Goal: Task Accomplishment & Management: Manage account settings

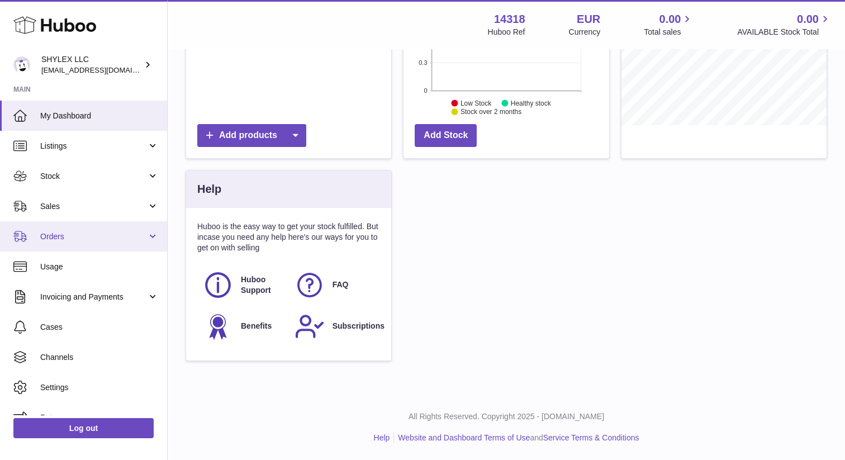
click at [116, 231] on span "Orders" at bounding box center [93, 236] width 107 height 11
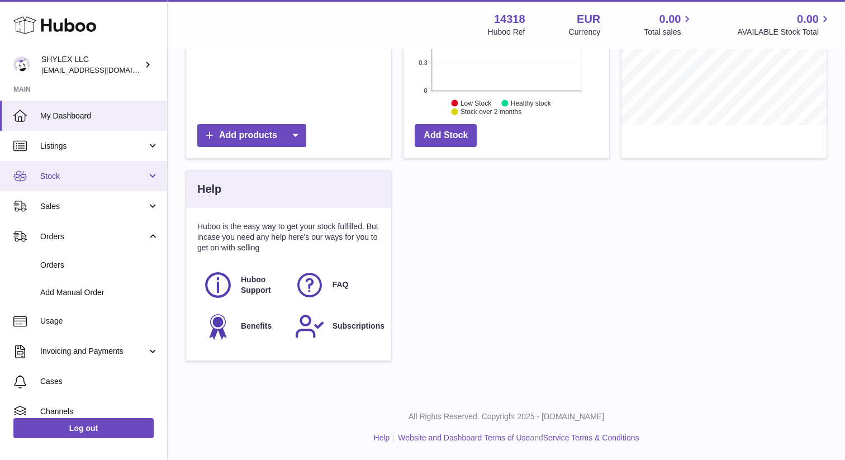
click at [120, 174] on span "Stock" at bounding box center [93, 176] width 107 height 11
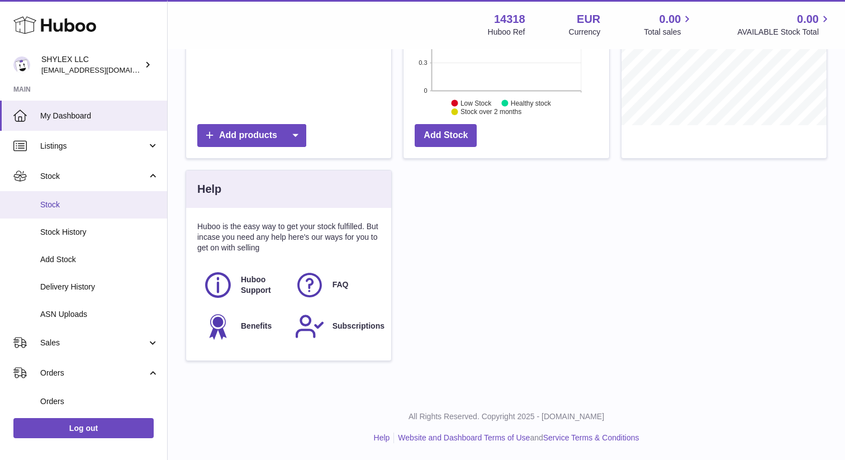
click at [98, 205] on span "Stock" at bounding box center [99, 204] width 118 height 11
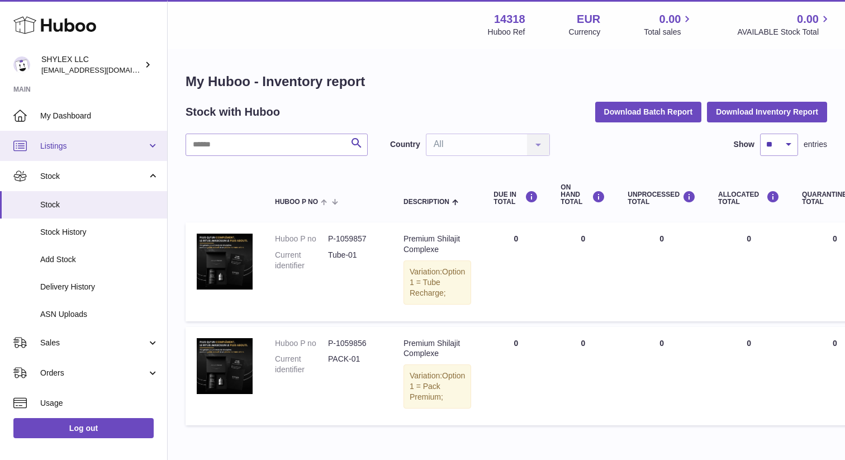
click at [105, 146] on span "Listings" at bounding box center [93, 146] width 107 height 11
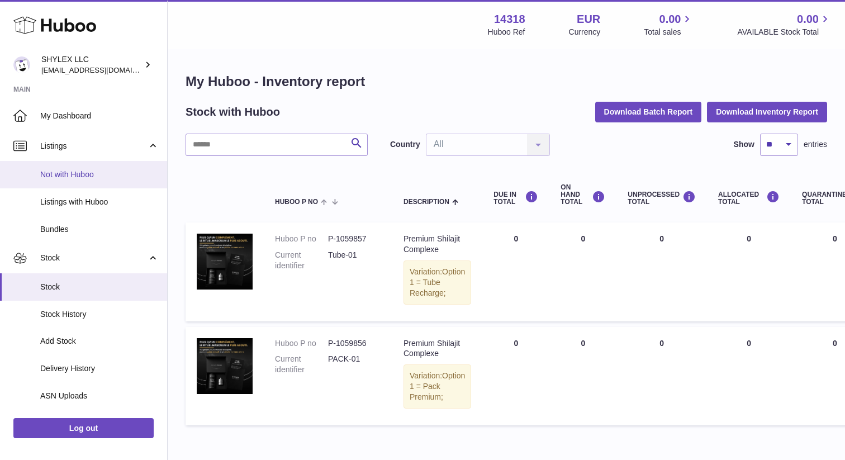
click at [105, 179] on span "Not with Huboo" at bounding box center [99, 174] width 118 height 11
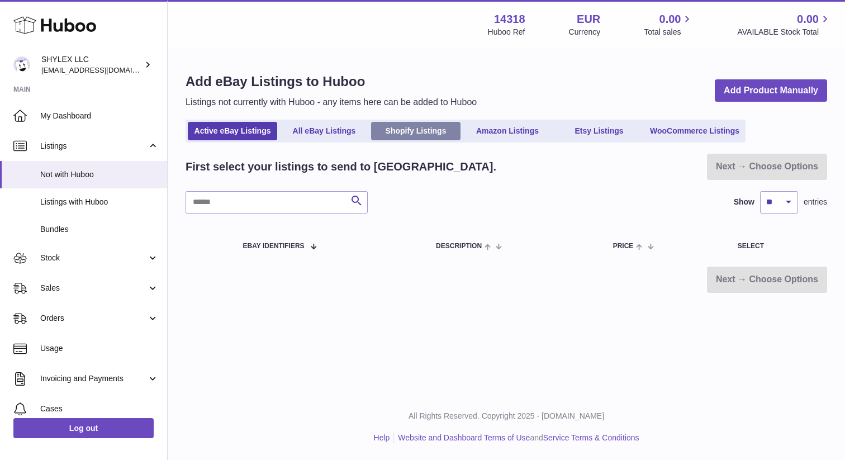
click at [418, 128] on link "Shopify Listings" at bounding box center [415, 131] width 89 height 18
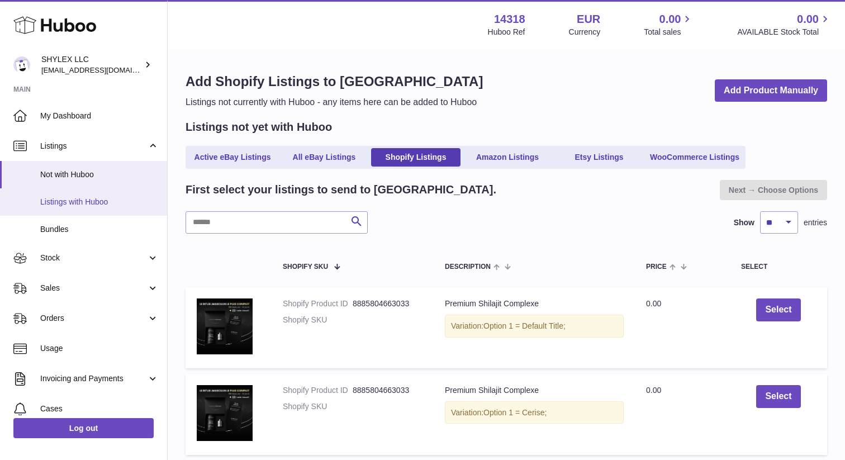
click at [82, 206] on span "Listings with Huboo" at bounding box center [99, 202] width 118 height 11
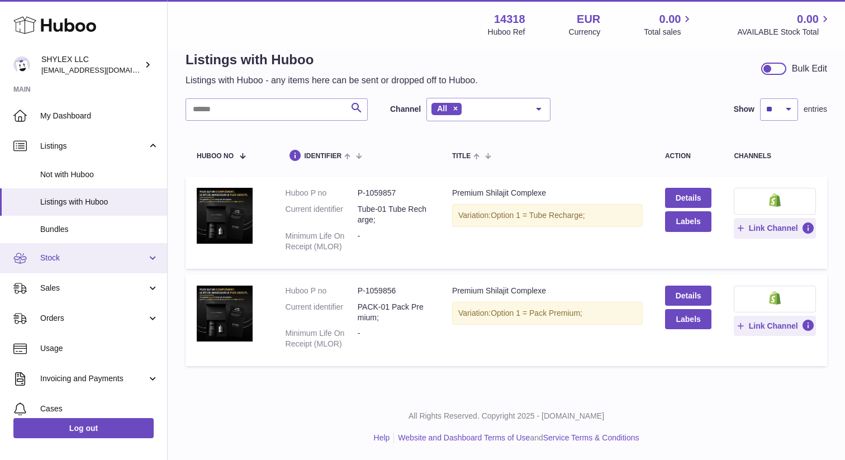
scroll to position [42, 0]
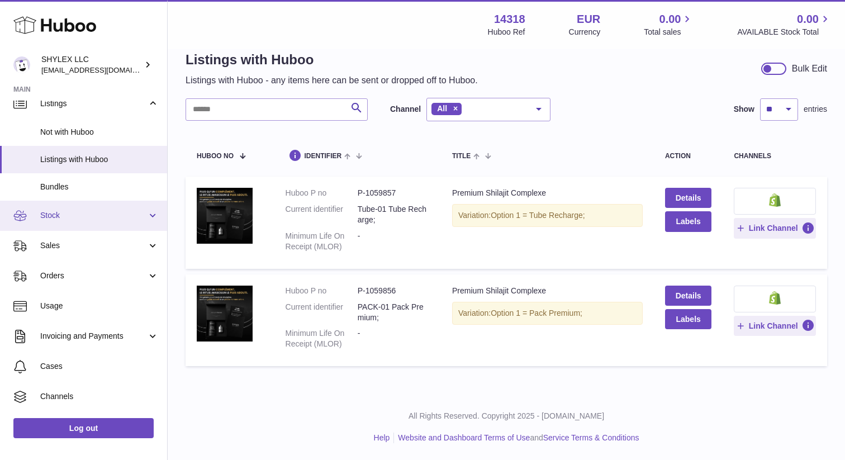
click at [122, 223] on link "Stock" at bounding box center [83, 216] width 167 height 30
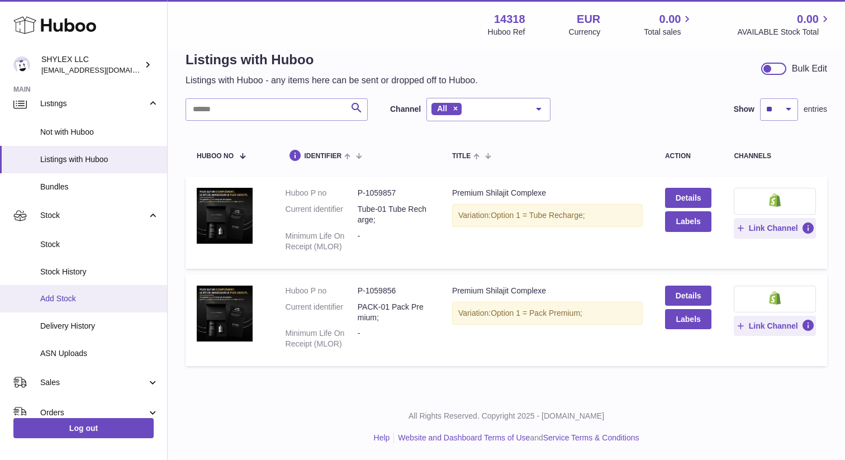
click at [112, 298] on span "Add Stock" at bounding box center [99, 298] width 118 height 11
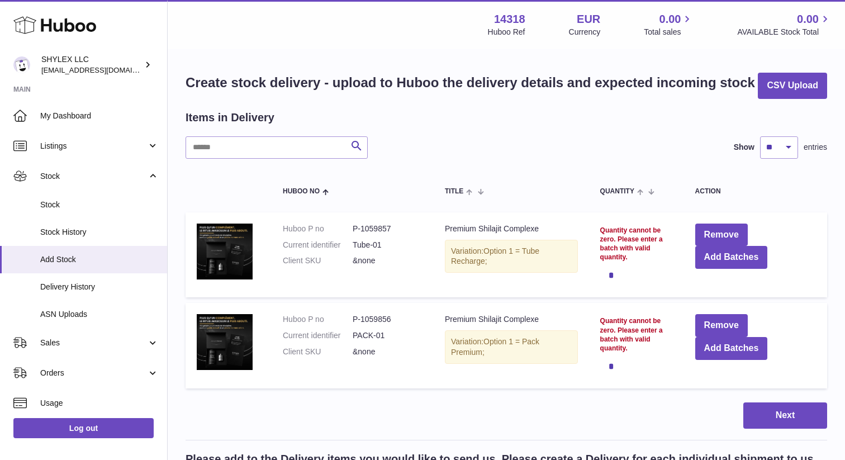
click at [609, 273] on div "*" at bounding box center [636, 275] width 73 height 22
click at [724, 235] on button "Remove" at bounding box center [721, 234] width 53 height 23
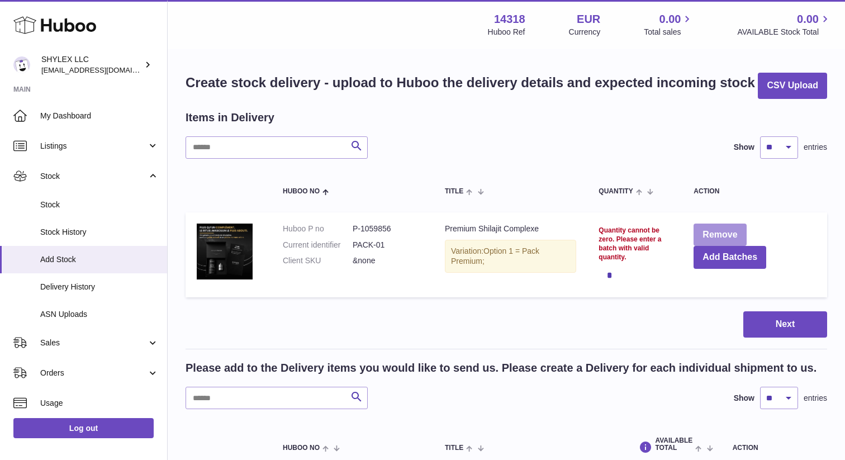
click at [728, 230] on button "Remove" at bounding box center [719, 234] width 53 height 23
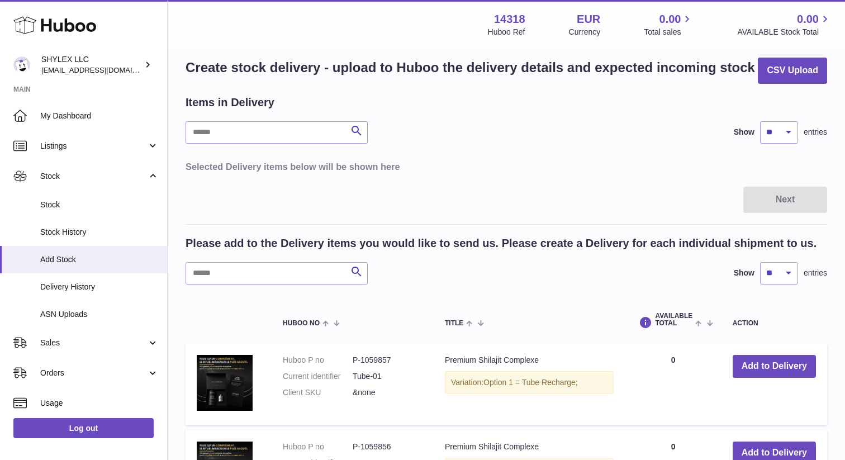
scroll to position [13, 0]
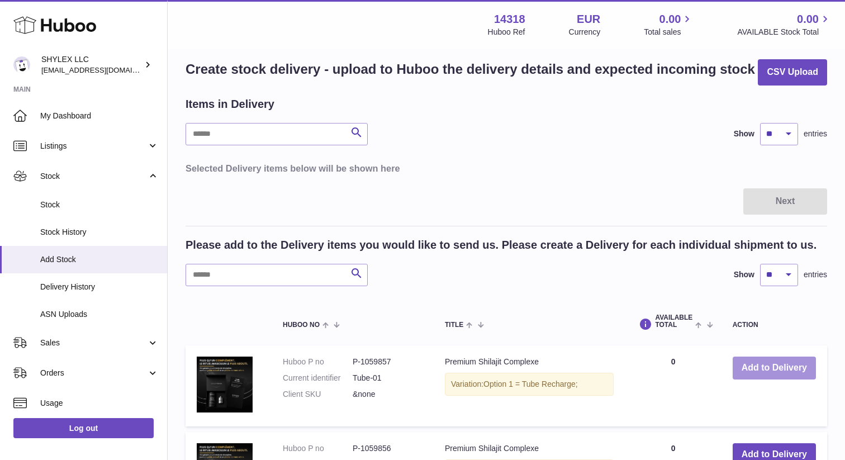
click at [763, 362] on button "Add to Delivery" at bounding box center [773, 367] width 83 height 23
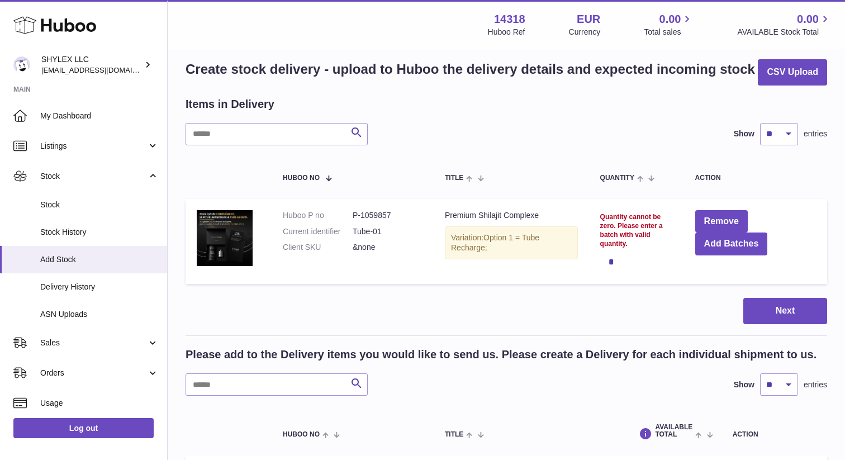
click at [609, 257] on div "*" at bounding box center [636, 261] width 73 height 22
click at [610, 257] on div "*" at bounding box center [636, 261] width 73 height 22
click at [724, 245] on button "Add Batches" at bounding box center [731, 243] width 73 height 23
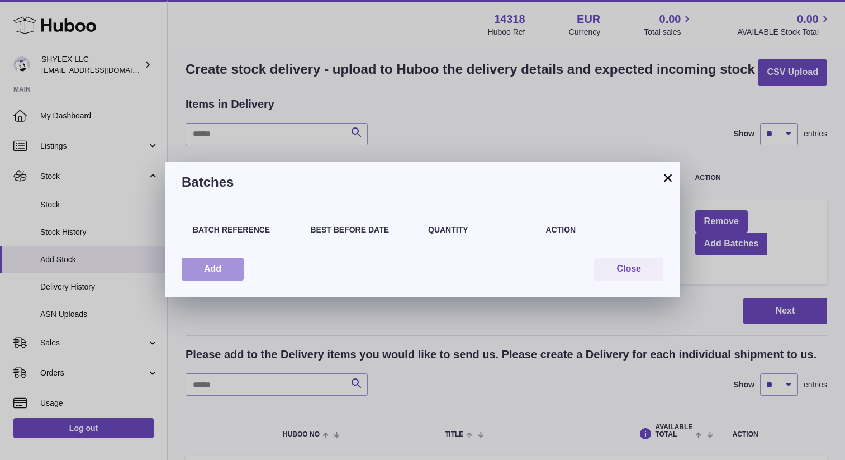
click at [222, 278] on button "Add" at bounding box center [213, 268] width 62 height 23
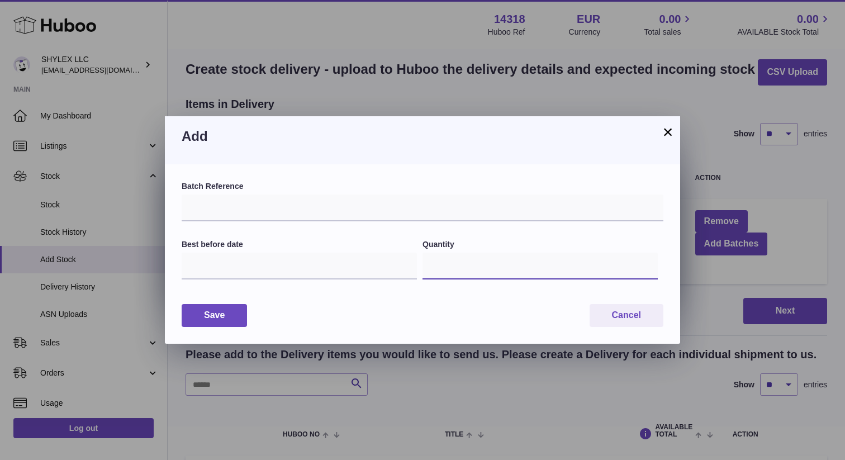
click at [435, 268] on input "*" at bounding box center [539, 265] width 235 height 27
drag, startPoint x: 465, startPoint y: 270, endPoint x: 386, endPoint y: 269, distance: 79.3
click at [386, 269] on div "Best before date Quantity *" at bounding box center [422, 266] width 481 height 54
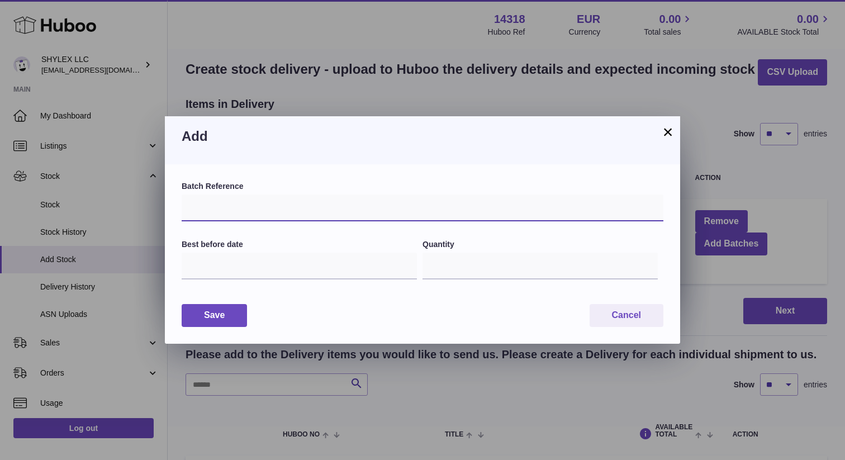
click at [314, 206] on input "text" at bounding box center [422, 207] width 481 height 27
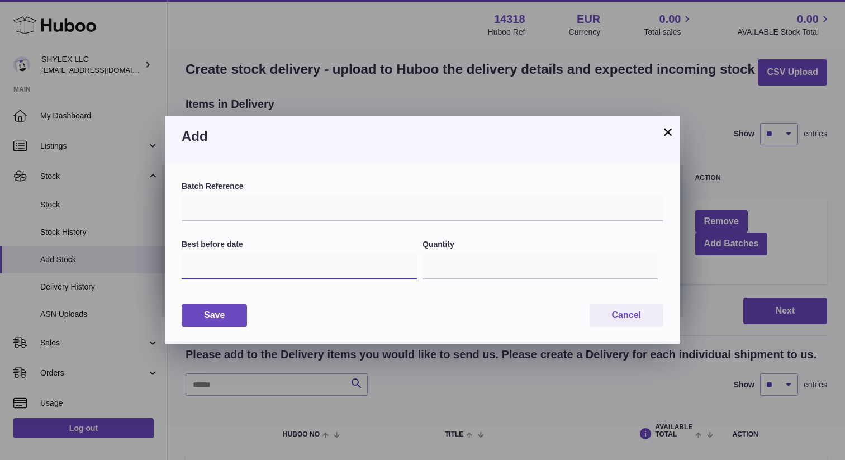
click at [309, 271] on input "text" at bounding box center [299, 265] width 235 height 27
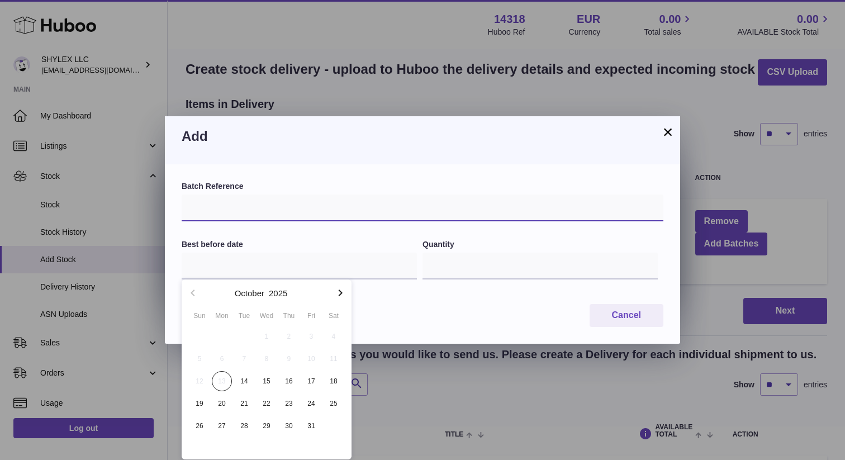
click at [321, 215] on input "text" at bounding box center [422, 207] width 481 height 27
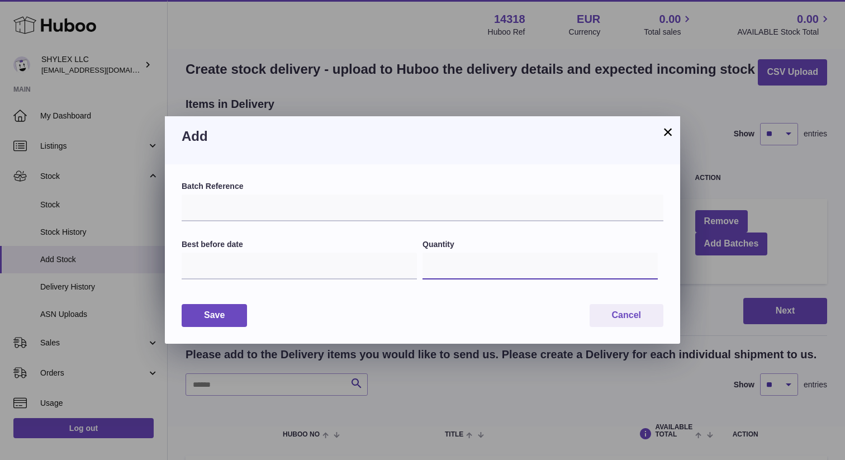
click at [460, 269] on input "*" at bounding box center [539, 265] width 235 height 27
click at [670, 130] on button "×" at bounding box center [667, 131] width 13 height 13
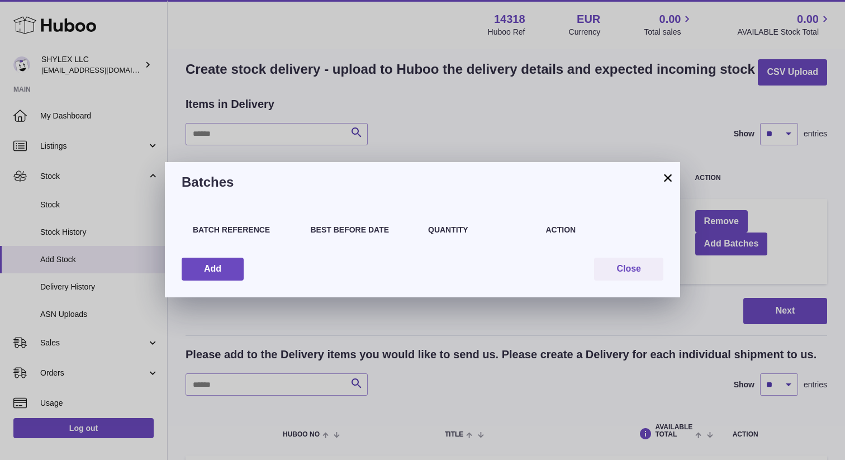
click at [664, 184] on button "×" at bounding box center [667, 177] width 13 height 13
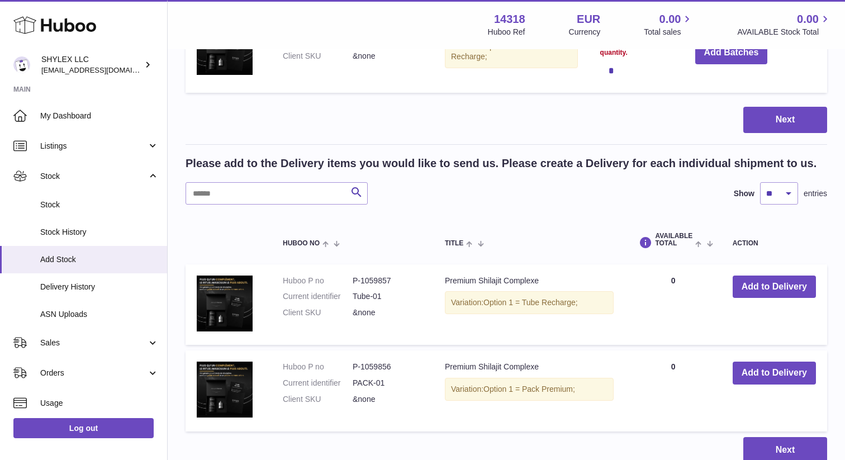
scroll to position [296, 0]
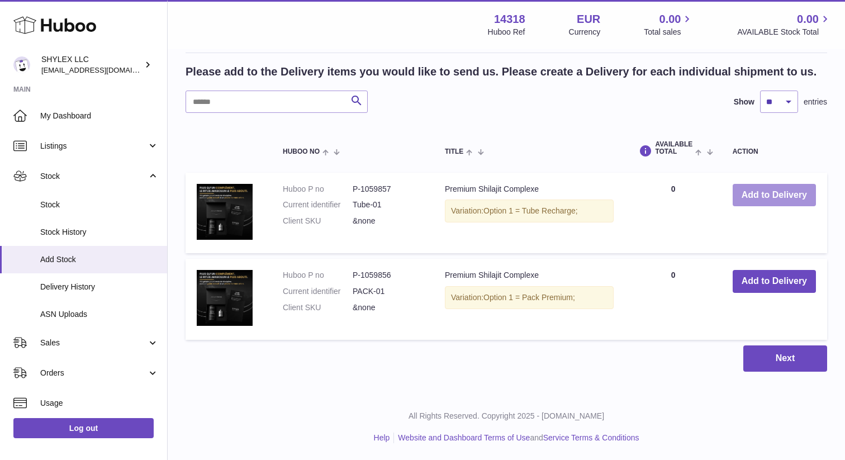
click at [786, 195] on button "Add to Delivery" at bounding box center [773, 195] width 83 height 23
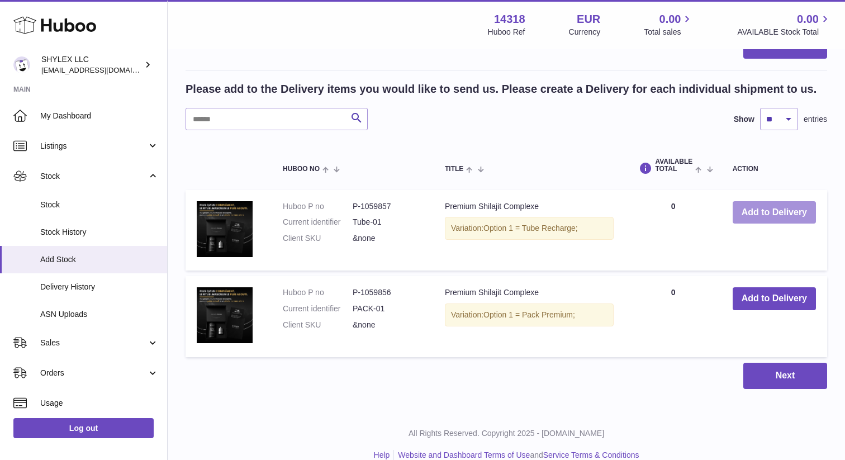
scroll to position [279, 0]
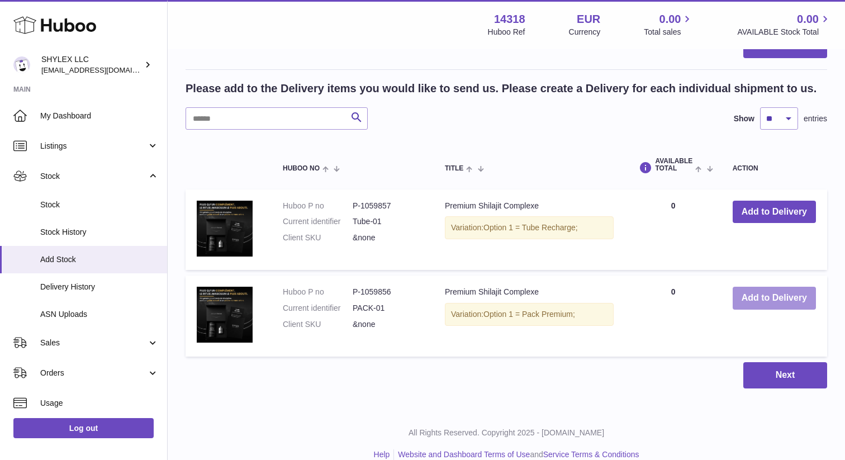
click at [762, 302] on button "Add to Delivery" at bounding box center [773, 298] width 83 height 23
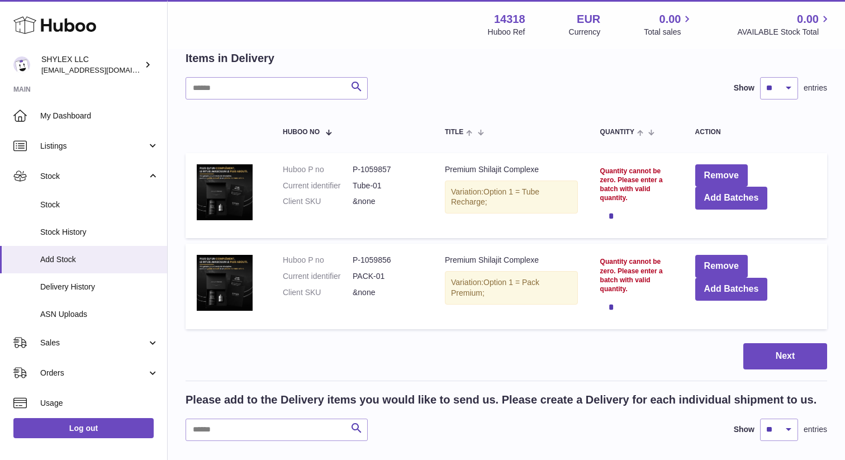
scroll to position [0, 0]
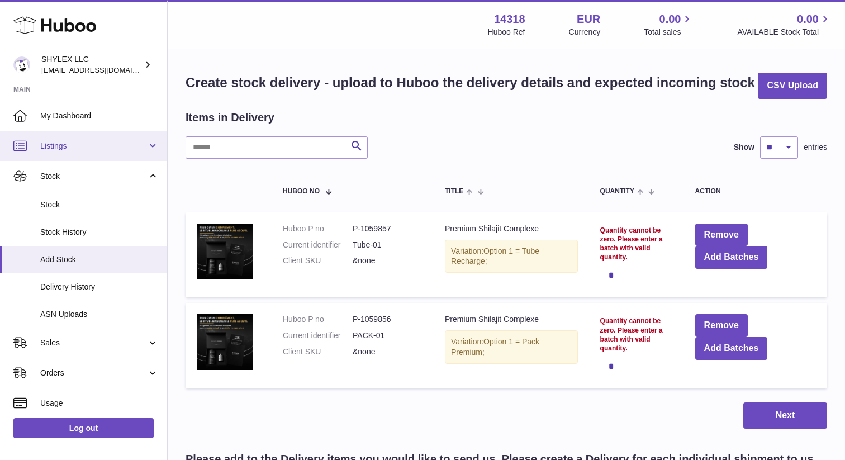
click at [85, 158] on link "Listings" at bounding box center [83, 146] width 167 height 30
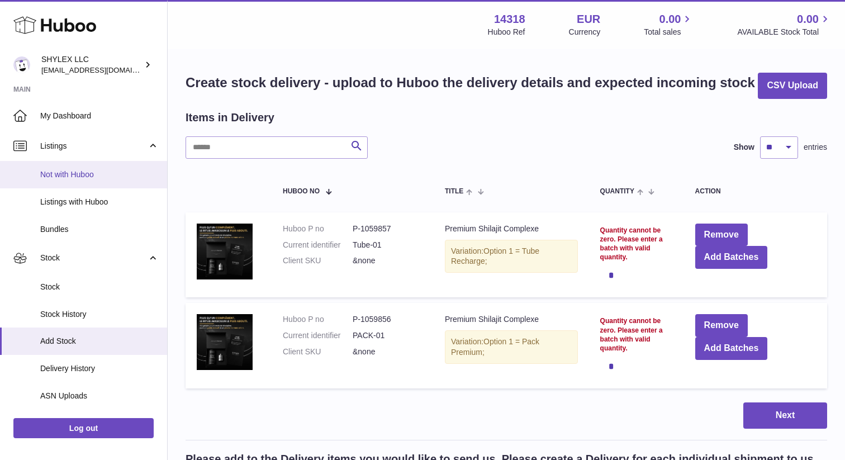
click at [89, 169] on span "Not with Huboo" at bounding box center [99, 174] width 118 height 11
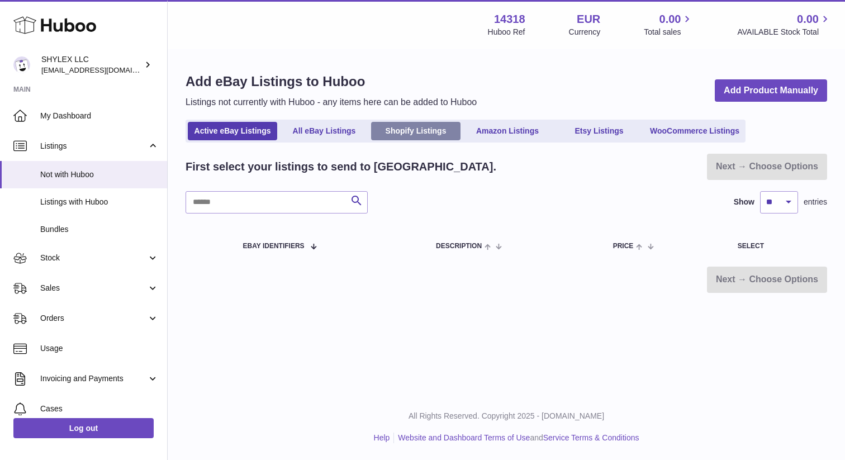
click at [445, 139] on link "Shopify Listings" at bounding box center [415, 131] width 89 height 18
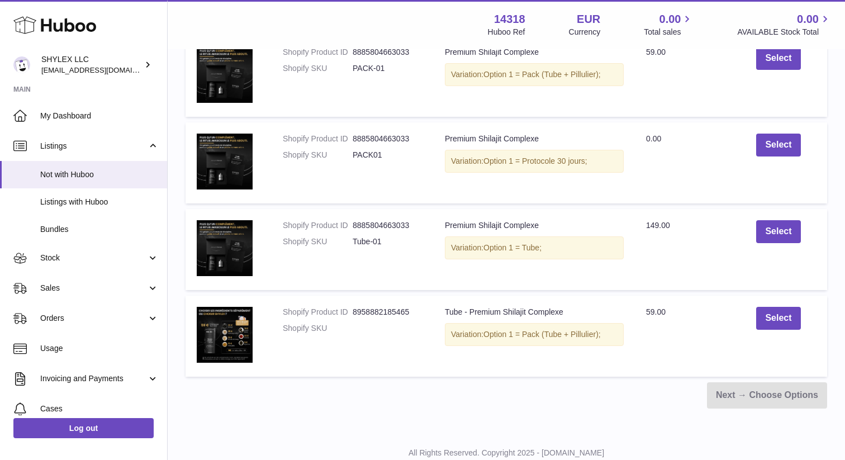
scroll to position [524, 0]
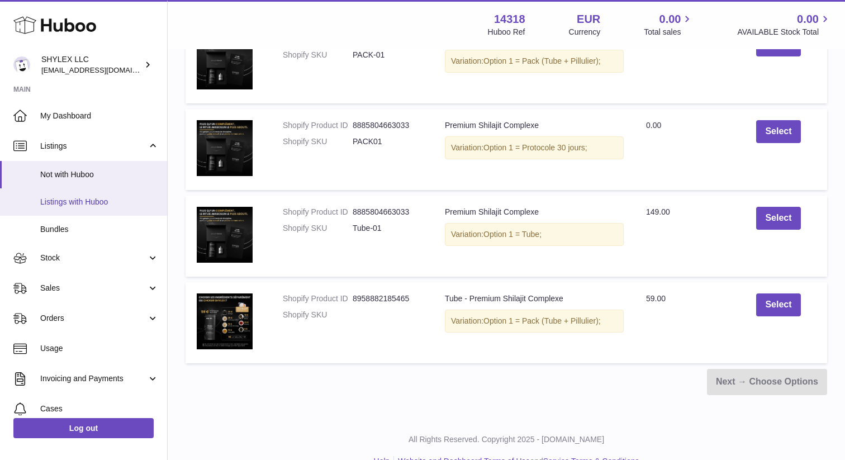
click at [85, 203] on span "Listings with Huboo" at bounding box center [99, 202] width 118 height 11
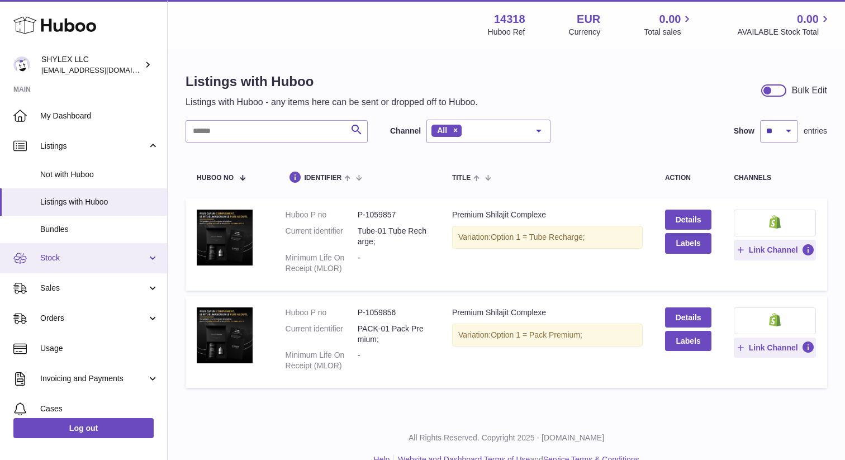
click at [82, 267] on link "Stock" at bounding box center [83, 258] width 167 height 30
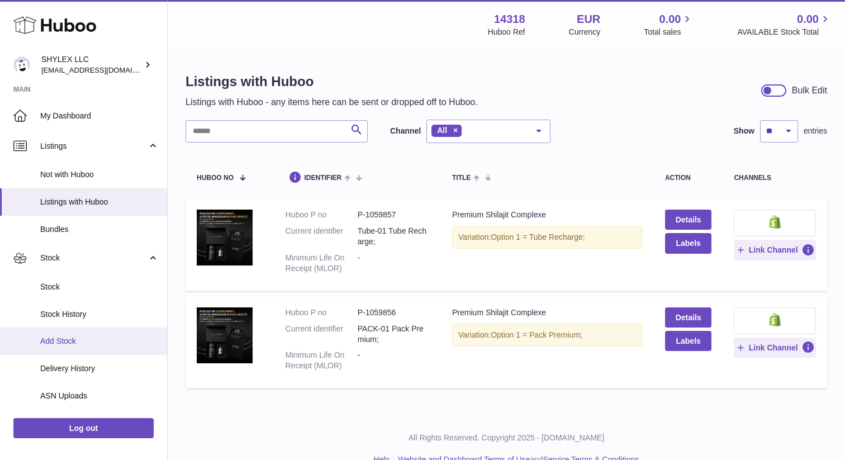
click at [79, 343] on span "Add Stock" at bounding box center [99, 341] width 118 height 11
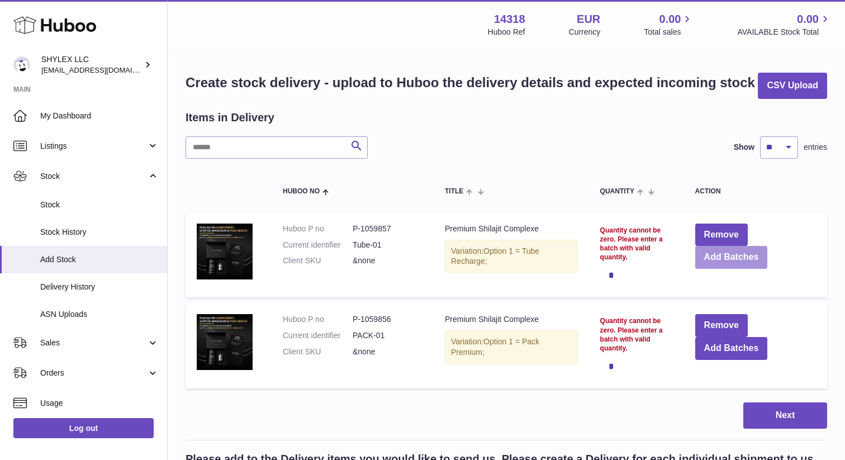
click at [731, 258] on button "Add Batches" at bounding box center [731, 257] width 73 height 23
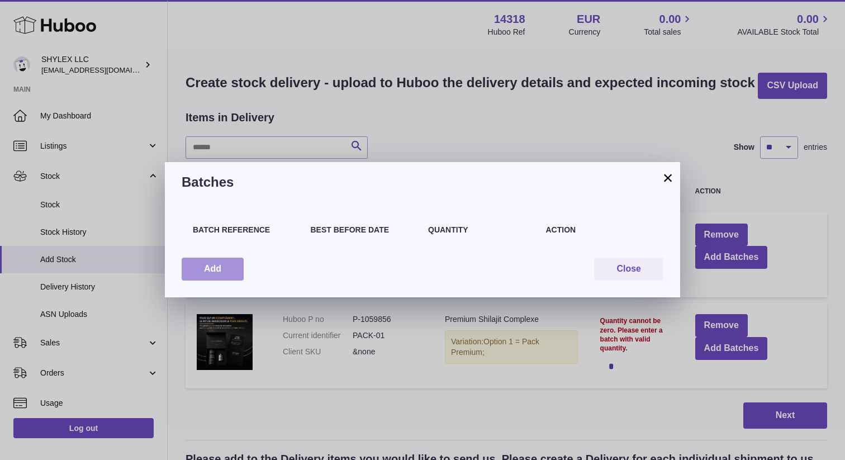
click at [220, 268] on button "Add" at bounding box center [213, 268] width 62 height 23
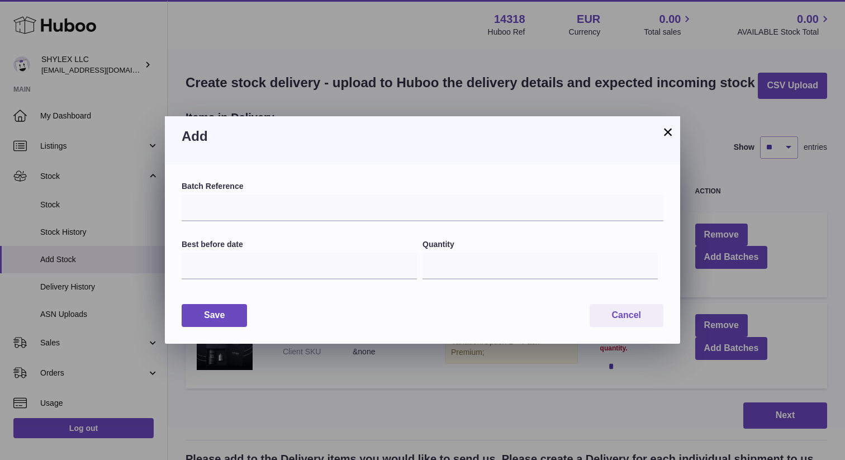
click at [669, 131] on button "×" at bounding box center [667, 131] width 13 height 13
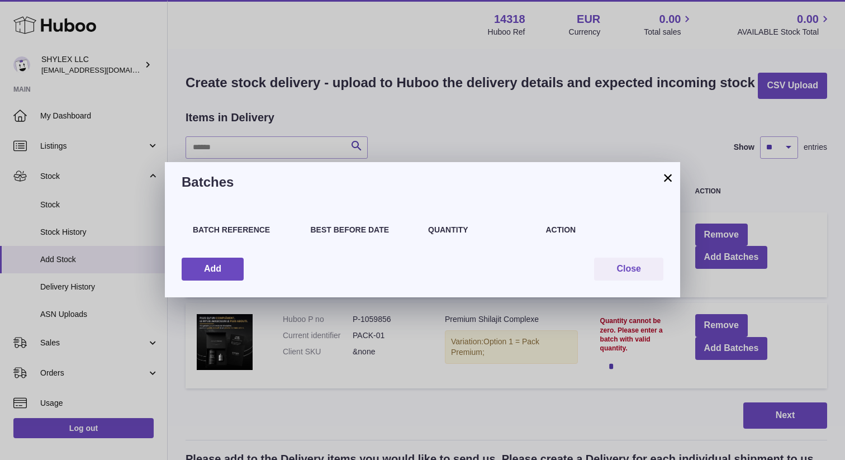
click at [673, 177] on button "×" at bounding box center [667, 177] width 13 height 13
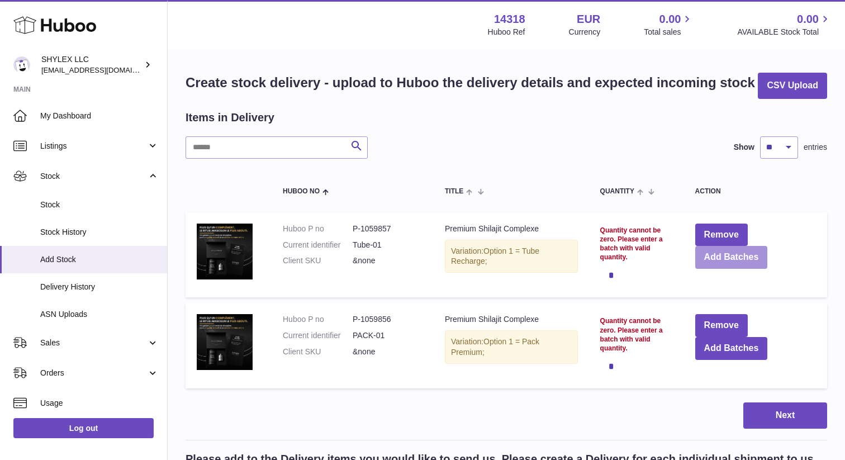
click at [720, 261] on button "Add Batches" at bounding box center [731, 257] width 73 height 23
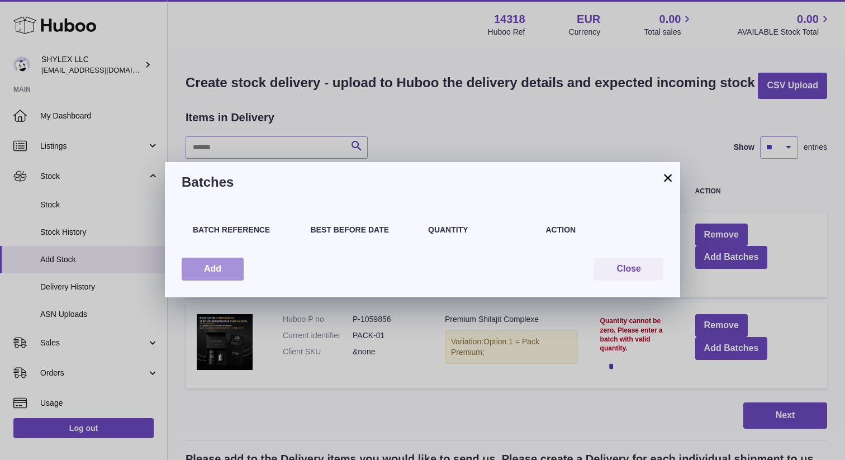
click at [217, 275] on button "Add" at bounding box center [213, 268] width 62 height 23
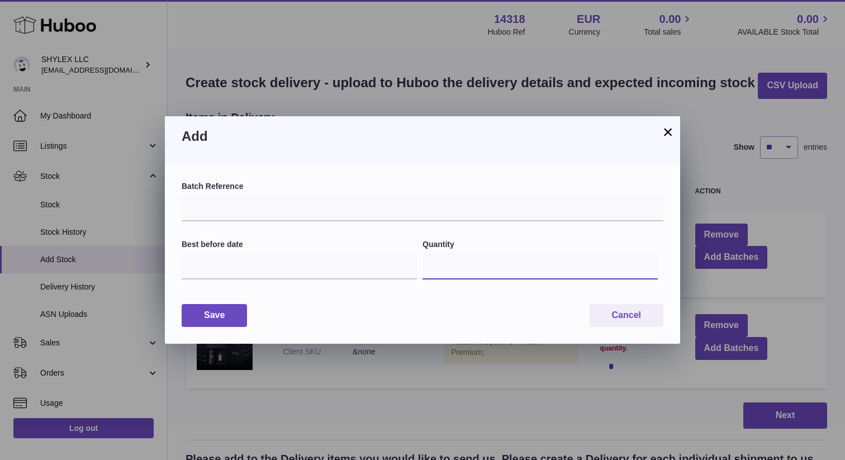
drag, startPoint x: 452, startPoint y: 262, endPoint x: 414, endPoint y: 261, distance: 38.0
click at [414, 263] on div "Best before date Quantity *" at bounding box center [422, 266] width 481 height 54
type input "***"
click at [286, 269] on input "text" at bounding box center [299, 265] width 235 height 27
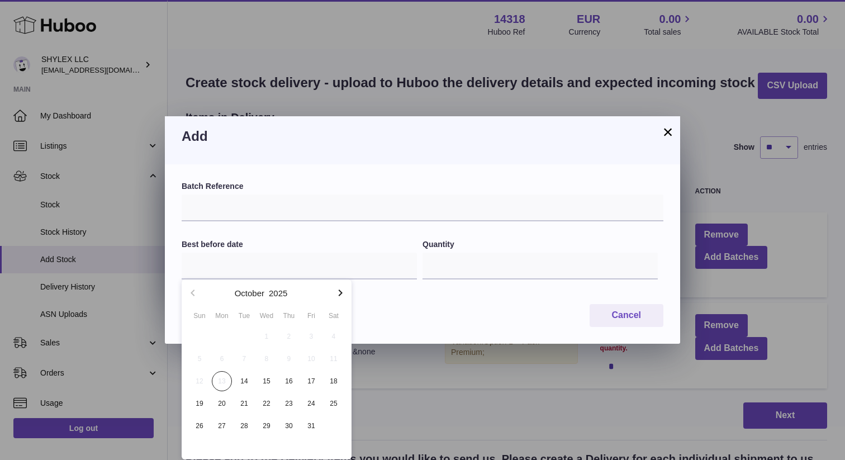
click at [339, 291] on icon "button" at bounding box center [339, 292] width 13 height 13
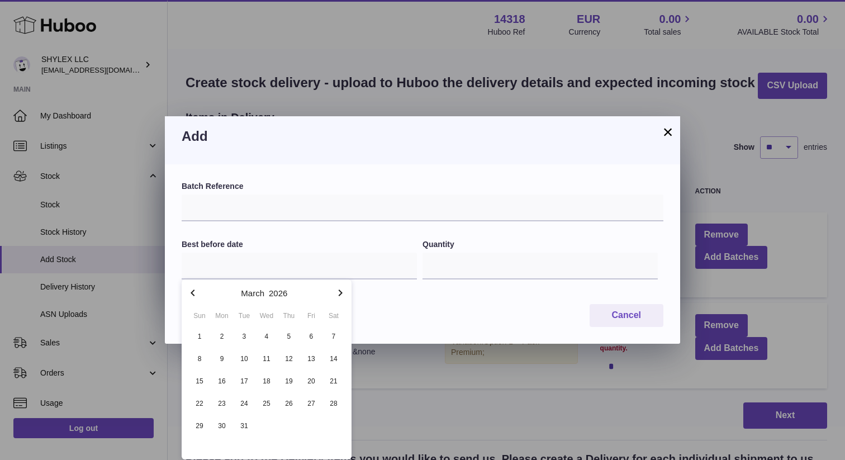
click at [339, 291] on icon "button" at bounding box center [339, 292] width 13 height 13
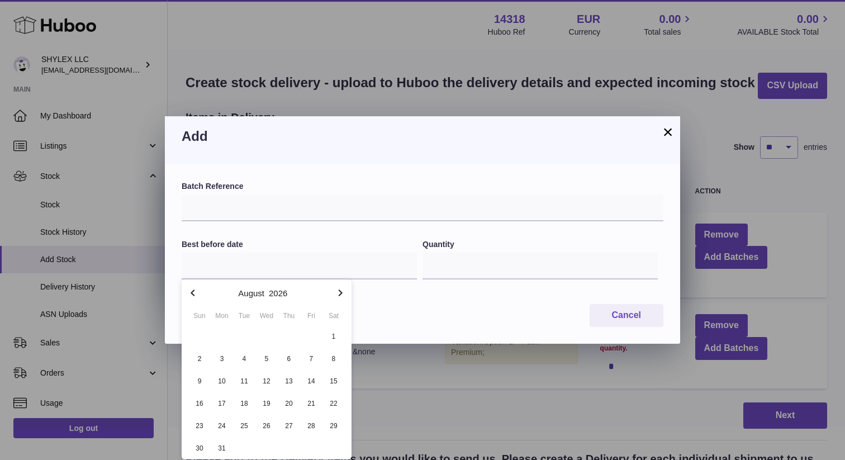
click at [339, 291] on icon "button" at bounding box center [339, 292] width 13 height 13
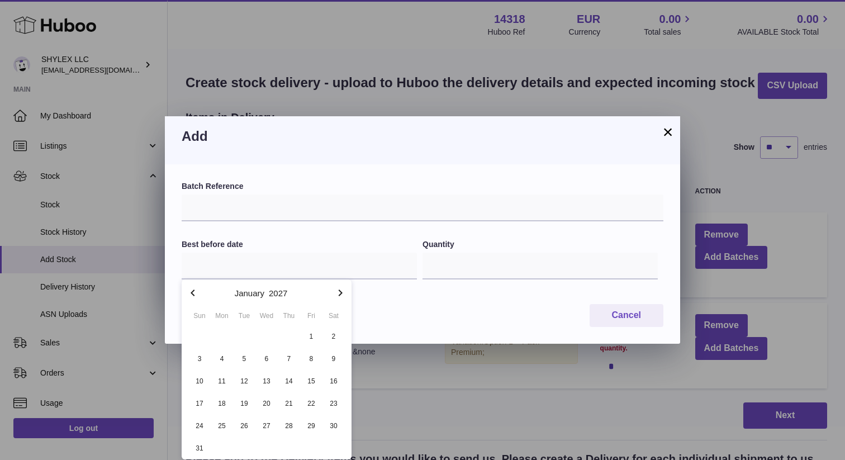
click at [339, 291] on icon "button" at bounding box center [339, 292] width 13 height 13
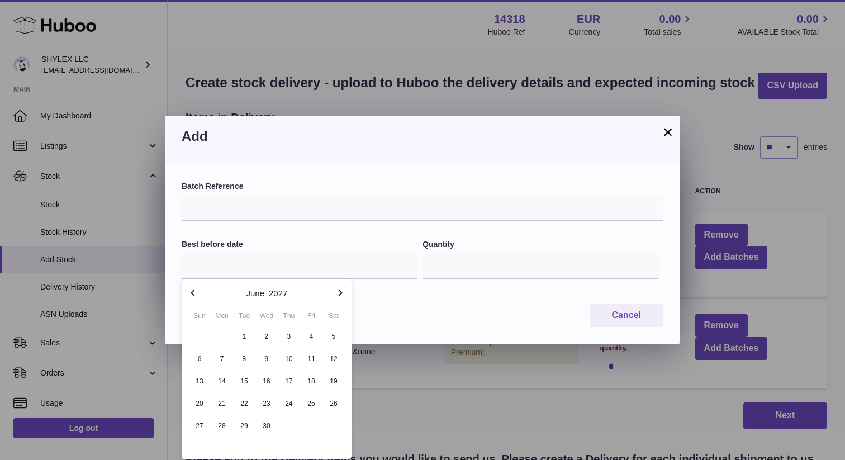
click at [339, 291] on icon "button" at bounding box center [339, 292] width 13 height 13
click at [219, 381] on span "11" at bounding box center [222, 381] width 20 height 20
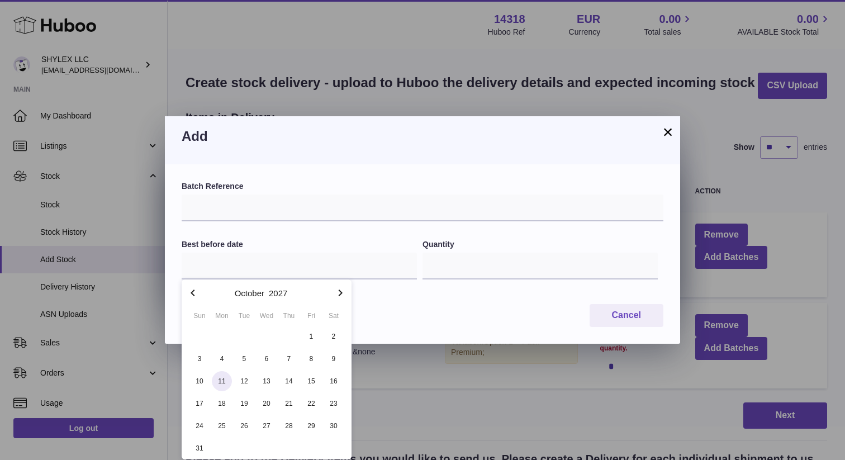
type input "**********"
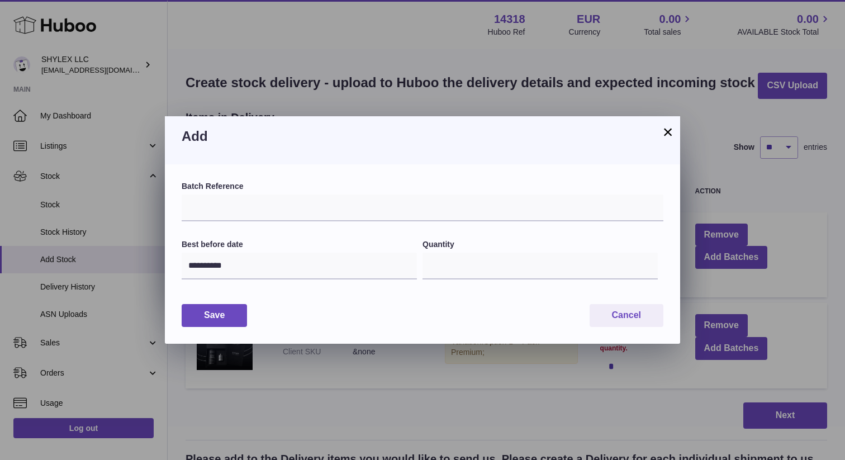
click at [348, 321] on div "Save Cancel" at bounding box center [422, 315] width 481 height 23
click at [283, 214] on input "text" at bounding box center [422, 207] width 481 height 27
click at [244, 211] on input "text" at bounding box center [422, 207] width 481 height 27
paste input "********"
type input "********"
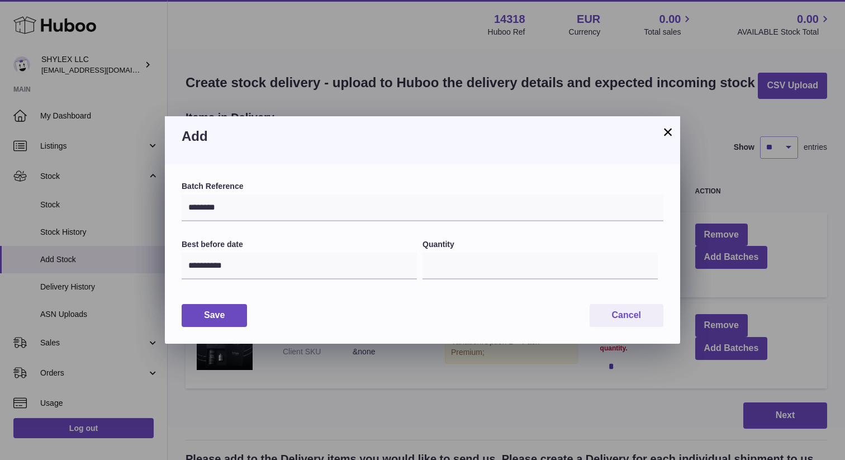
click at [402, 313] on div "Save Cancel" at bounding box center [422, 315] width 481 height 23
click at [235, 319] on button "Save" at bounding box center [214, 315] width 65 height 23
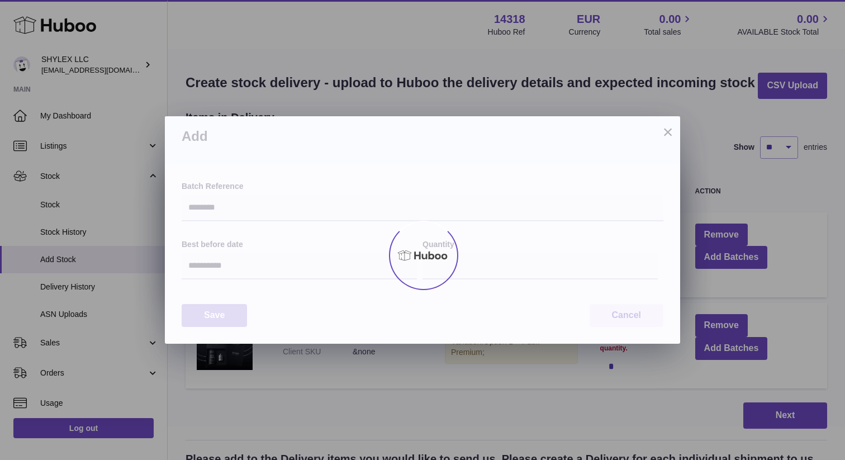
type input "***"
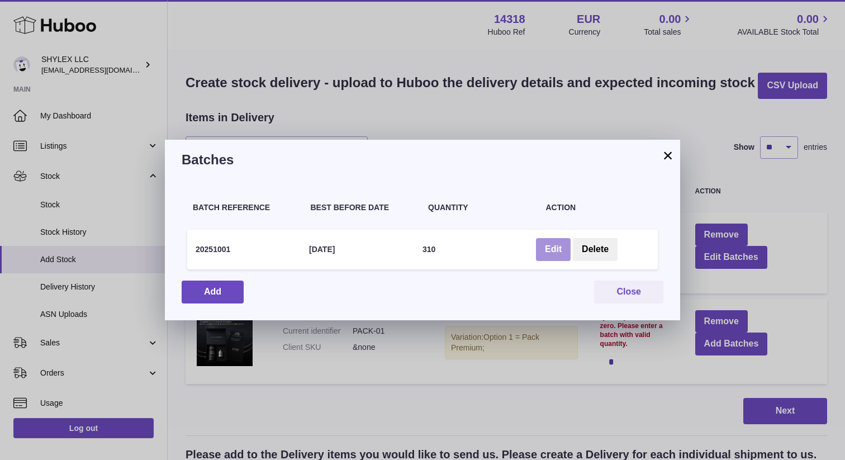
click at [558, 243] on button "Edit" at bounding box center [553, 249] width 35 height 23
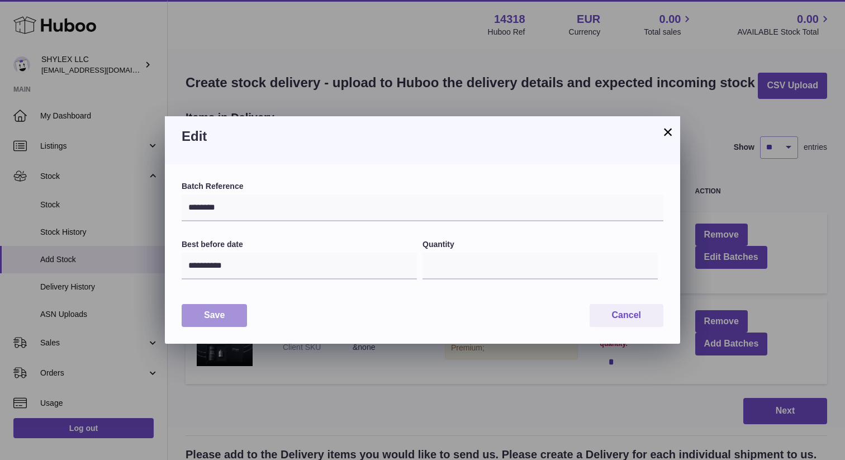
click at [214, 319] on button "Save" at bounding box center [214, 315] width 65 height 23
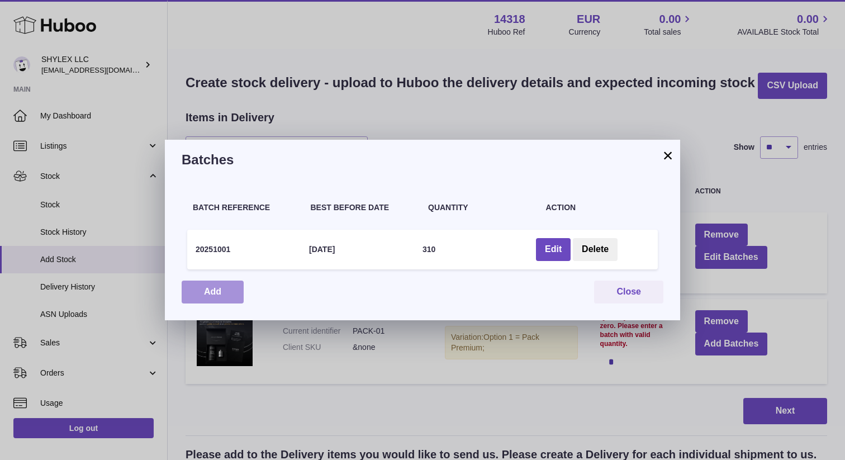
click at [224, 296] on button "Add" at bounding box center [213, 291] width 62 height 23
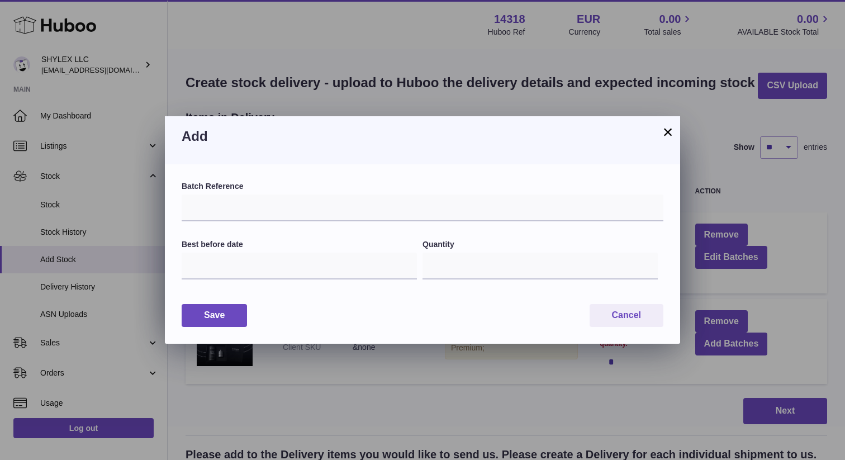
click at [676, 130] on div "Add" at bounding box center [422, 140] width 515 height 48
click at [662, 131] on button "×" at bounding box center [667, 131] width 13 height 13
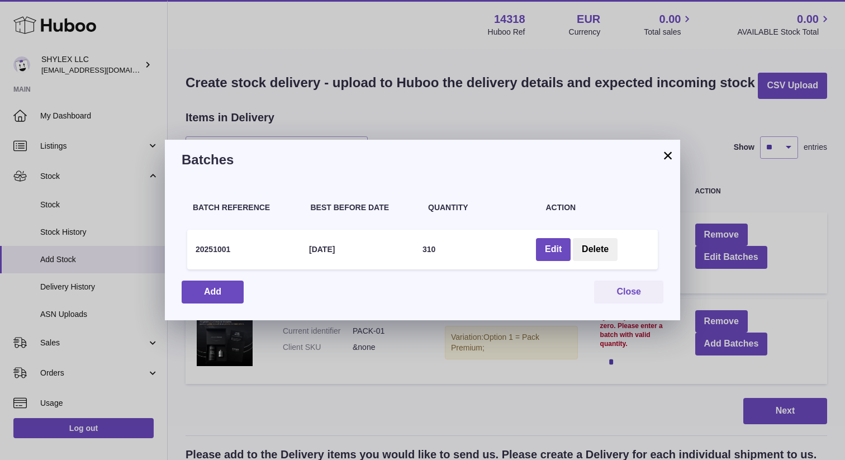
click at [670, 161] on button "×" at bounding box center [667, 155] width 13 height 13
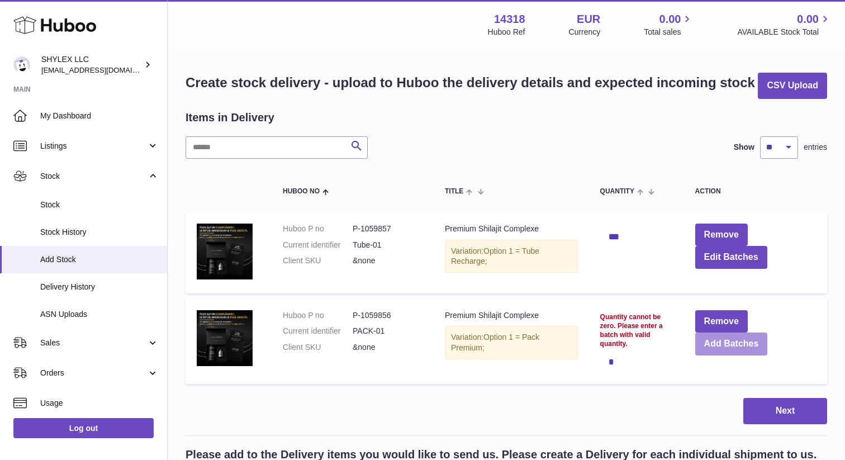
click at [725, 341] on button "Add Batches" at bounding box center [731, 343] width 73 height 23
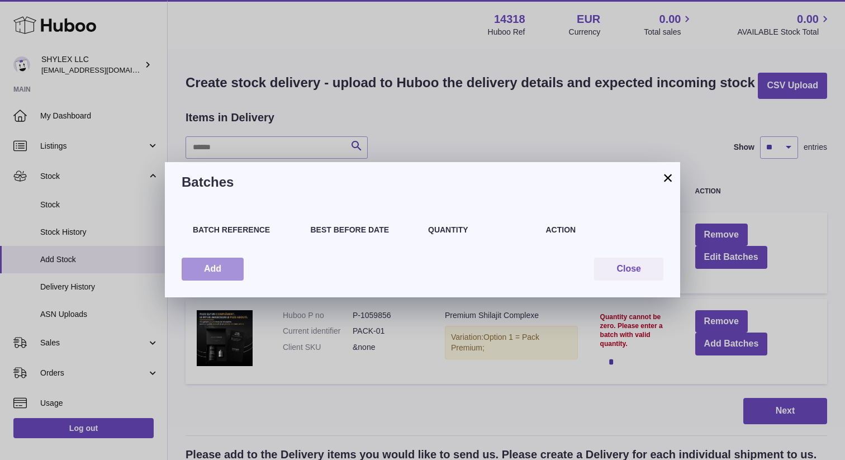
click at [222, 268] on button "Add" at bounding box center [213, 268] width 62 height 23
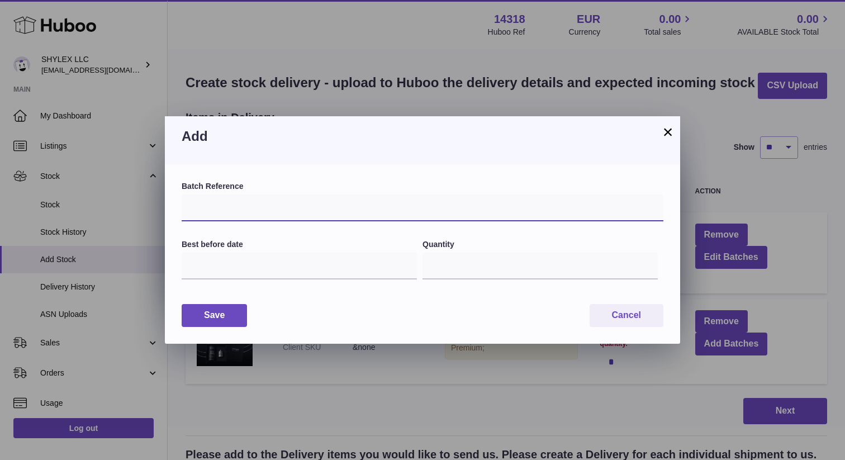
click at [256, 216] on input "text" at bounding box center [422, 207] width 481 height 27
paste input "********"
type input "********"
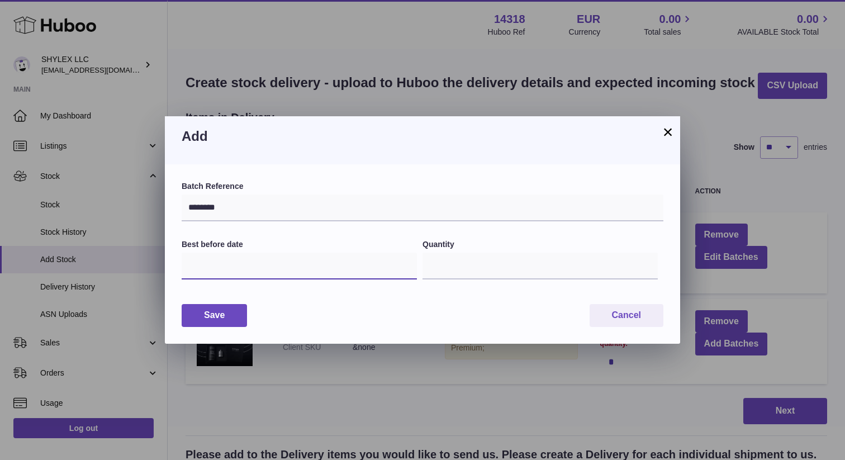
click at [239, 278] on input "text" at bounding box center [299, 265] width 235 height 27
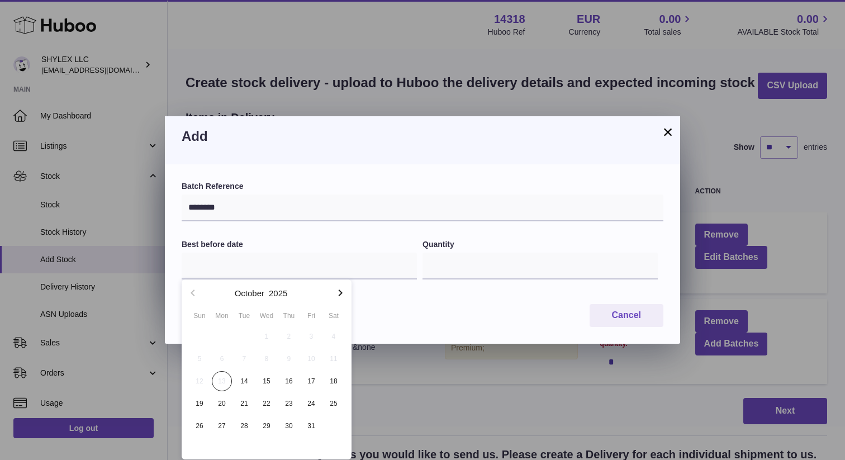
click at [338, 294] on icon "button" at bounding box center [339, 292] width 13 height 13
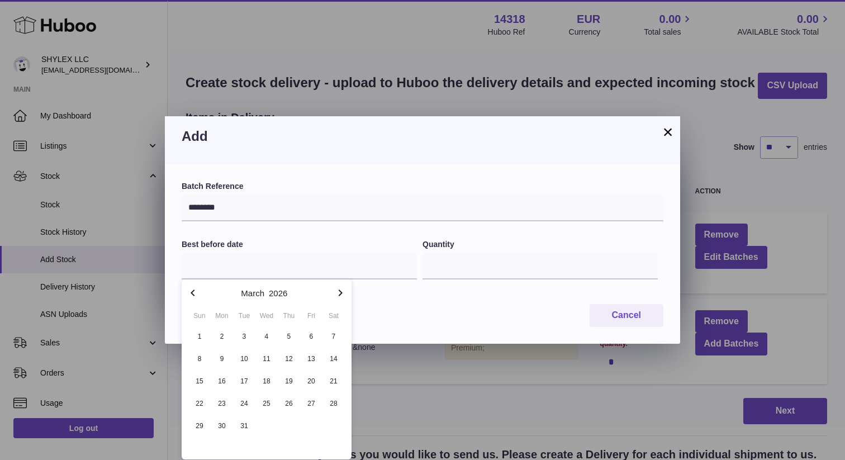
click at [338, 294] on icon "button" at bounding box center [339, 292] width 13 height 13
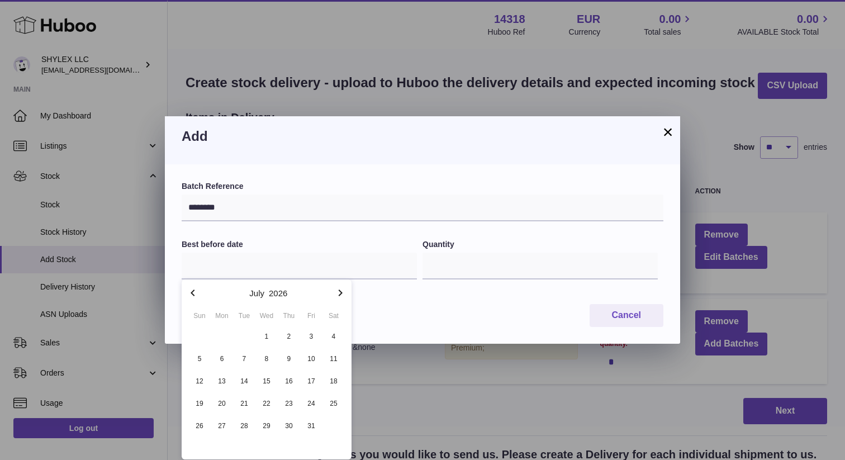
click at [338, 294] on icon "button" at bounding box center [339, 292] width 13 height 13
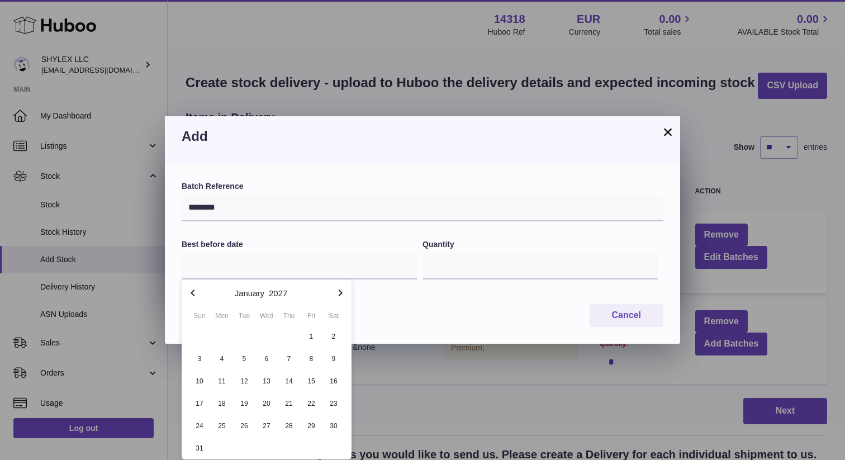
click at [338, 294] on icon "button" at bounding box center [339, 292] width 13 height 13
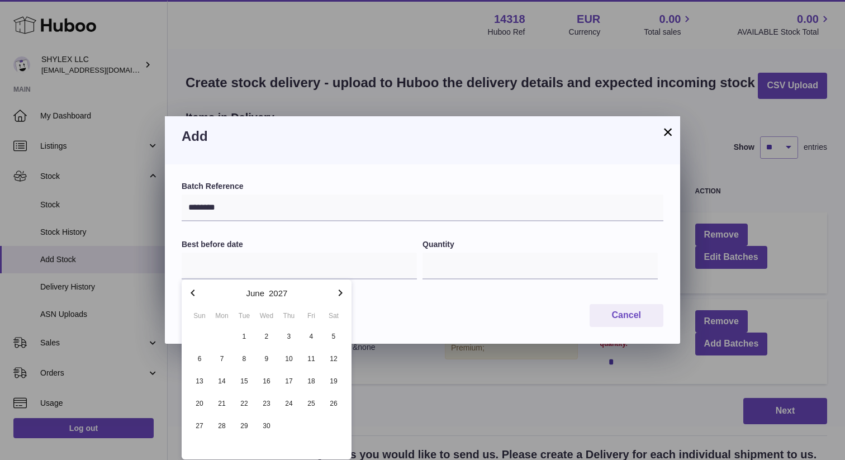
click at [338, 294] on icon "button" at bounding box center [339, 292] width 13 height 13
click at [224, 379] on span "11" at bounding box center [222, 381] width 20 height 20
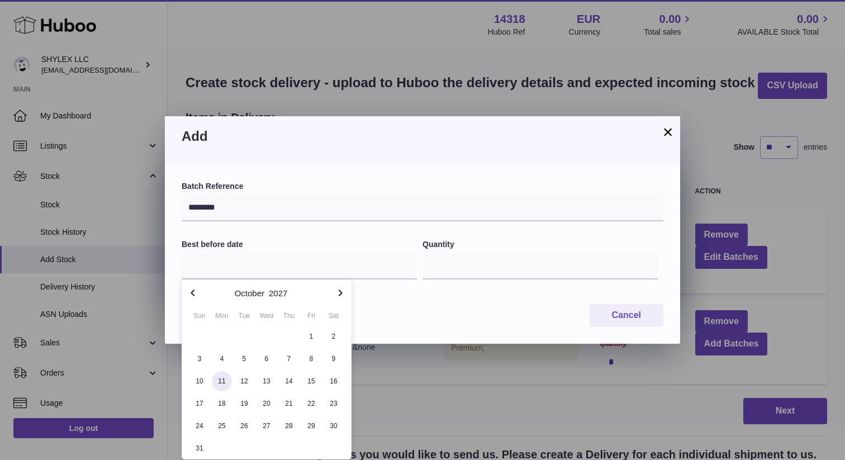
type input "**********"
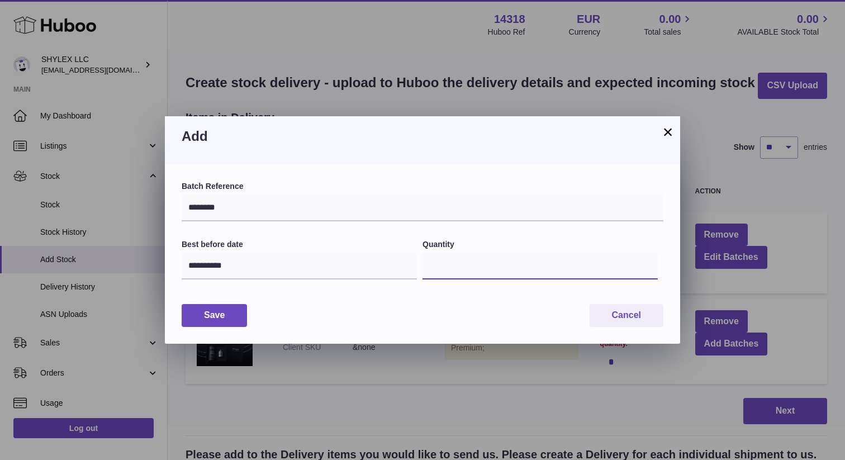
drag, startPoint x: 465, startPoint y: 266, endPoint x: 415, endPoint y: 267, distance: 49.7
click at [415, 267] on div "**********" at bounding box center [422, 266] width 481 height 54
type input "****"
click at [557, 304] on div "Save Cancel" at bounding box center [422, 315] width 481 height 23
click at [235, 319] on button "Save" at bounding box center [214, 315] width 65 height 23
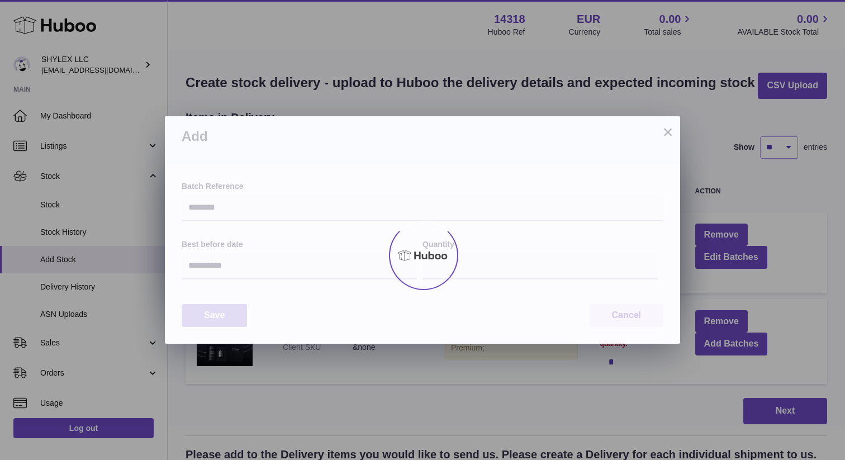
type input "****"
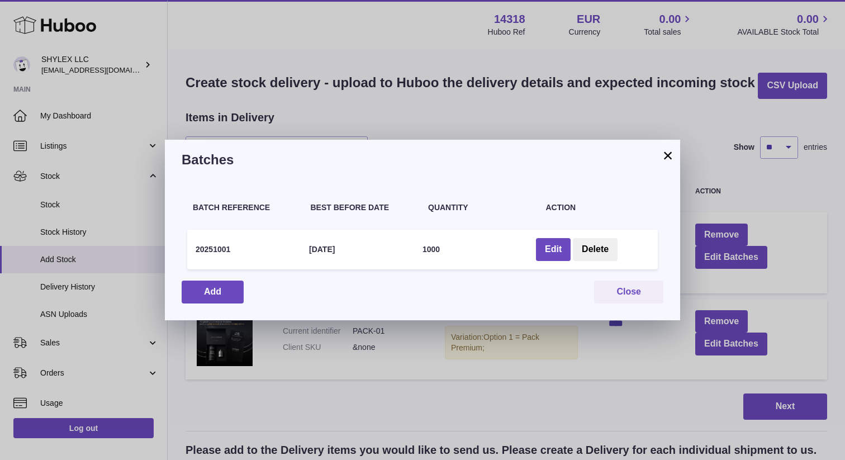
click at [235, 319] on div "Batch Reference Best Before Date Quantity Action 20251001 11 Oct 2027 1000 Edit…" at bounding box center [422, 250] width 515 height 140
click at [218, 295] on button "Add" at bounding box center [213, 291] width 62 height 23
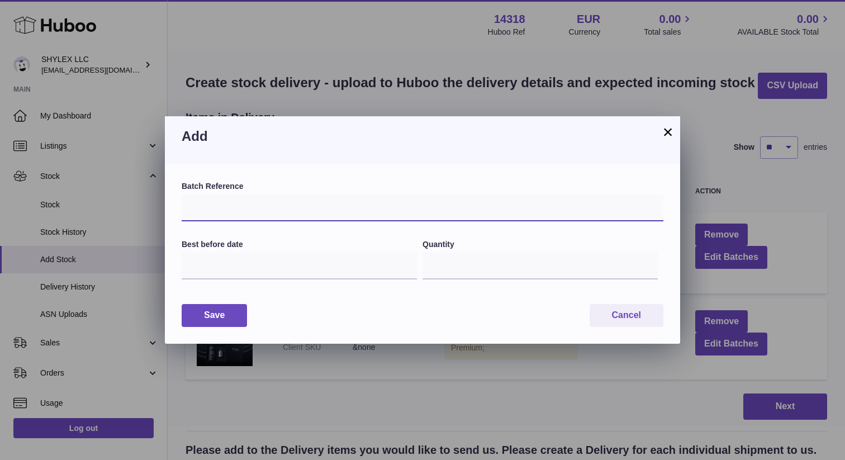
click at [269, 211] on input "text" at bounding box center [422, 207] width 481 height 27
click at [670, 135] on button "×" at bounding box center [667, 131] width 13 height 13
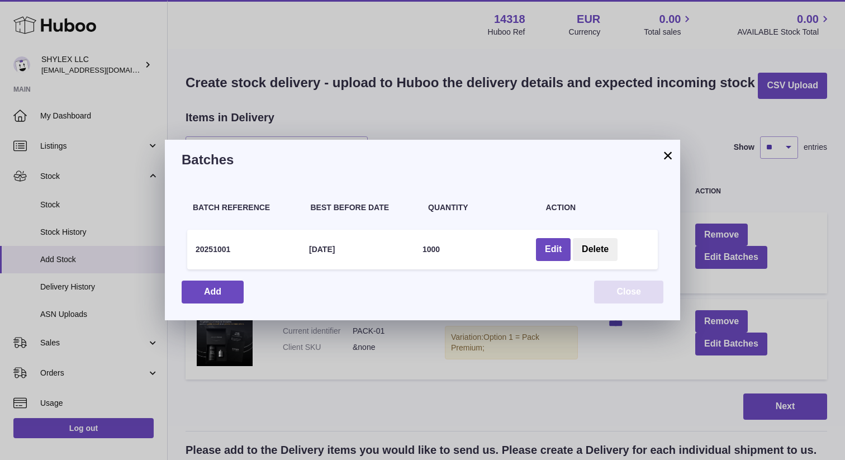
click at [632, 298] on button "Close" at bounding box center [628, 291] width 69 height 23
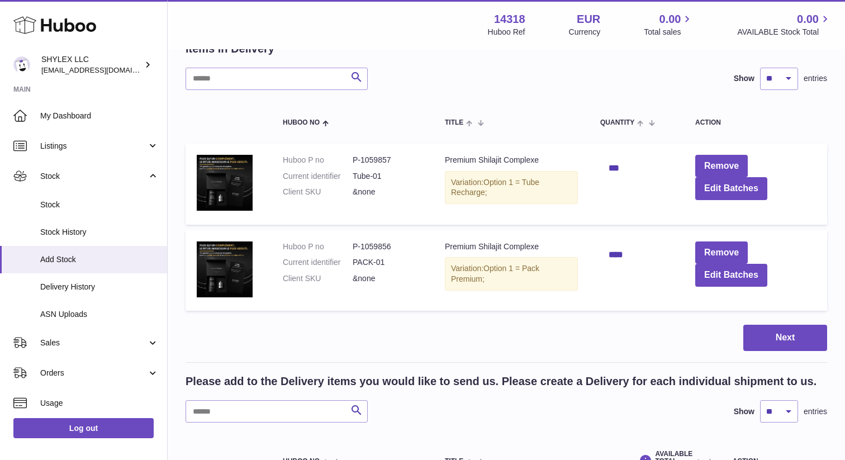
scroll to position [69, 0]
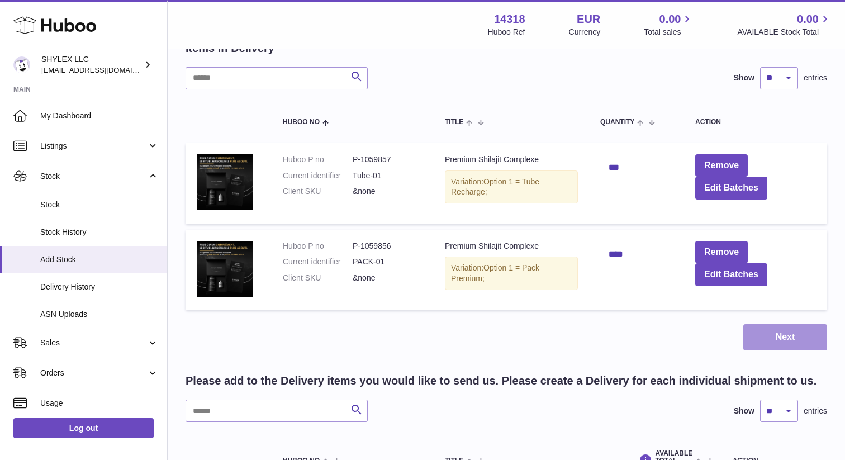
click at [782, 343] on button "Next" at bounding box center [785, 337] width 84 height 26
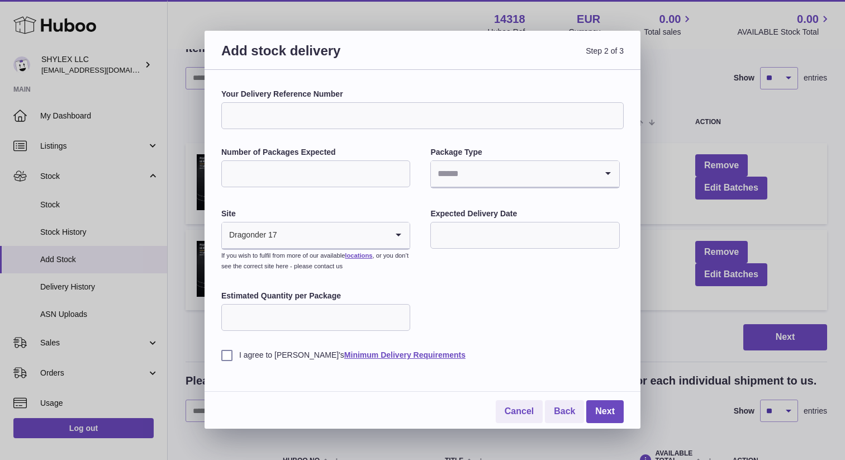
click at [354, 113] on input "Your Delivery Reference Number" at bounding box center [422, 115] width 402 height 27
type input "*"
type input "********"
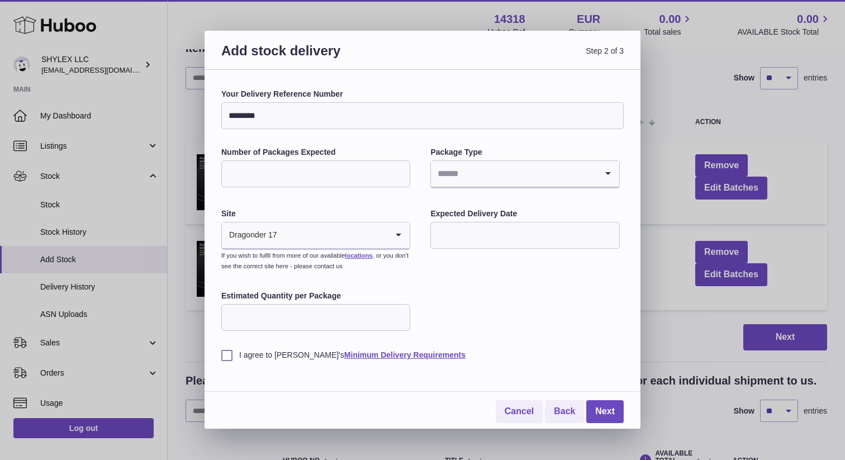
click at [508, 179] on input "Search for option" at bounding box center [513, 174] width 165 height 26
click at [392, 206] on div "Your Delivery Reference Number ******** Number of Packages Expected Package Typ…" at bounding box center [422, 224] width 402 height 271
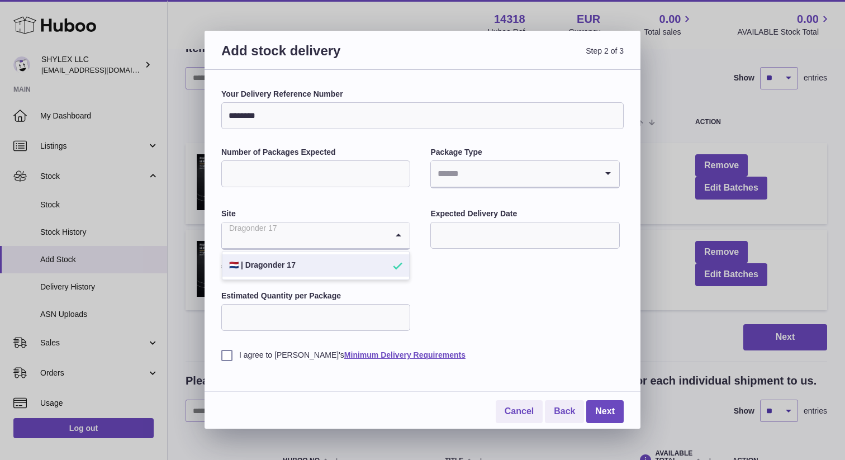
click at [359, 228] on input "Search for option" at bounding box center [304, 235] width 165 height 26
click at [482, 301] on div "Your Delivery Reference Number ******** Number of Packages Expected Package Typ…" at bounding box center [422, 224] width 402 height 271
